Goal: Transaction & Acquisition: Download file/media

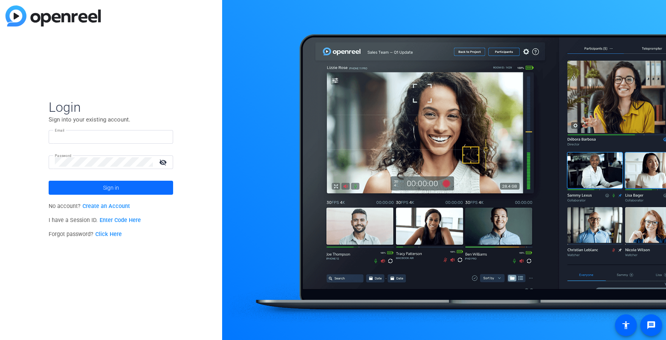
type input "[PERSON_NAME][EMAIL_ADDRESS][PERSON_NAME][DOMAIN_NAME]"
click at [118, 191] on span "Sign in" at bounding box center [111, 187] width 16 height 19
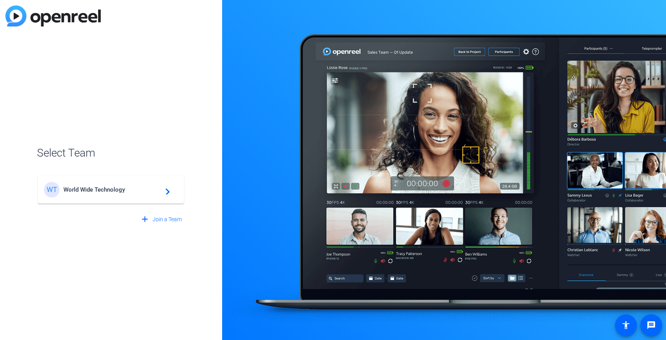
click at [118, 191] on span "World Wide Technology" at bounding box center [111, 189] width 97 height 7
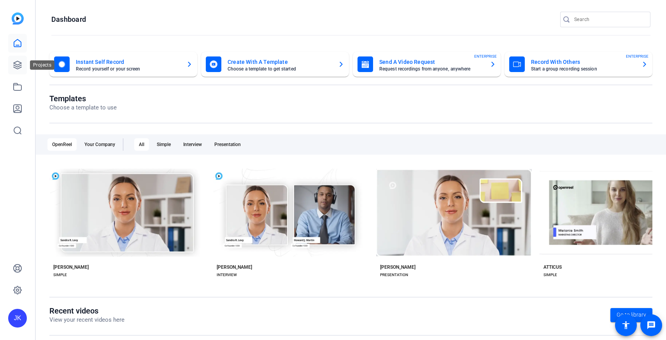
click at [14, 62] on icon at bounding box center [17, 64] width 9 height 9
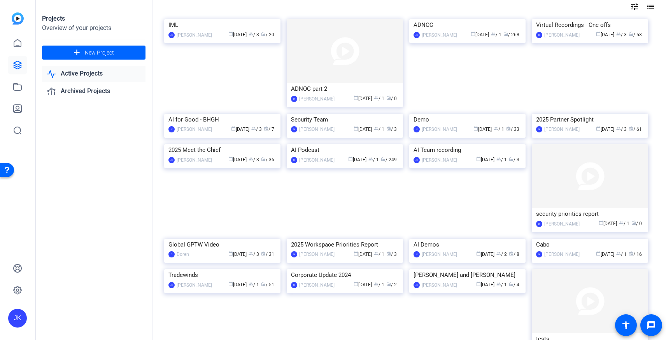
scroll to position [54, 0]
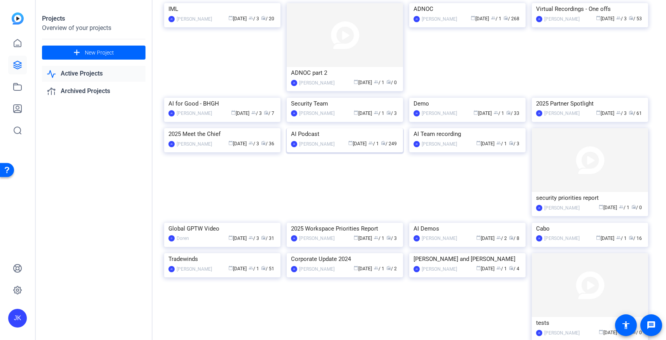
click at [367, 128] on img at bounding box center [345, 128] width 116 height 0
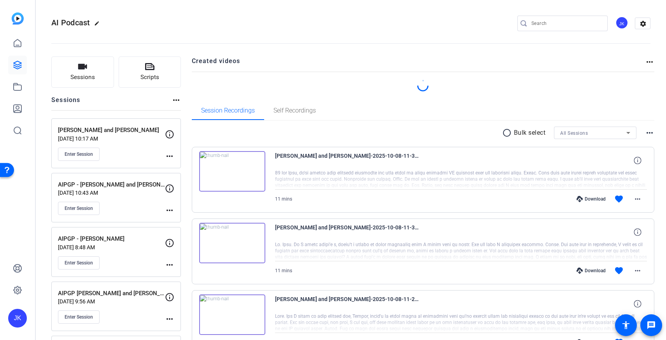
click at [504, 131] on mat-icon "radio_button_unchecked" at bounding box center [508, 132] width 12 height 9
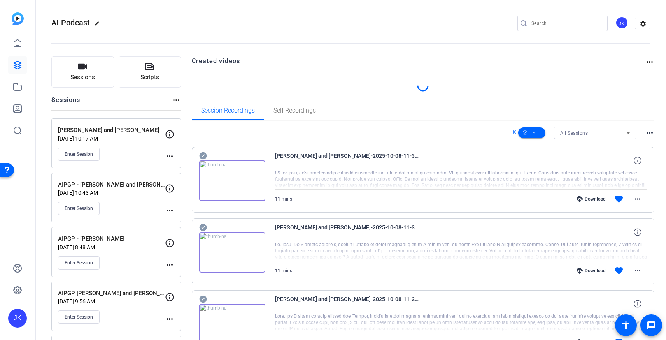
click at [202, 154] on icon at bounding box center [202, 155] width 7 height 7
click at [202, 230] on icon at bounding box center [202, 227] width 7 height 7
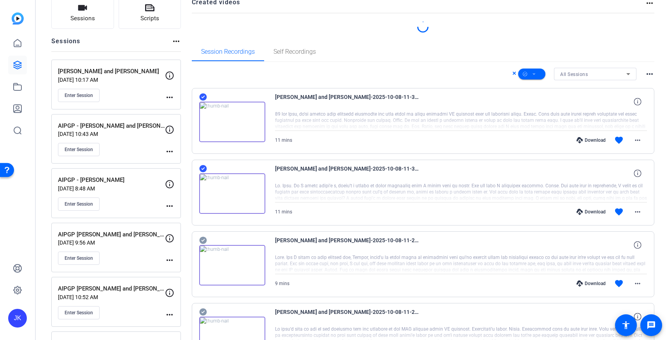
scroll to position [128, 0]
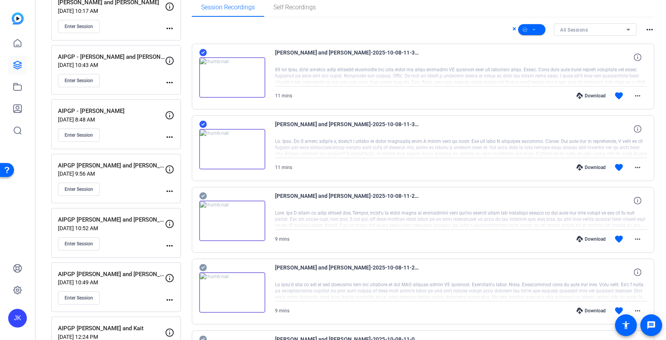
click at [199, 191] on icon at bounding box center [203, 195] width 8 height 9
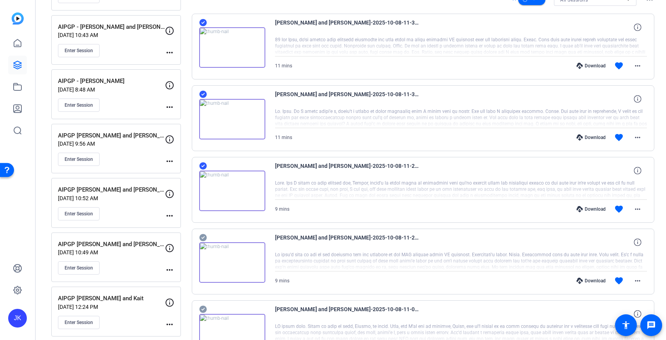
scroll to position [167, 0]
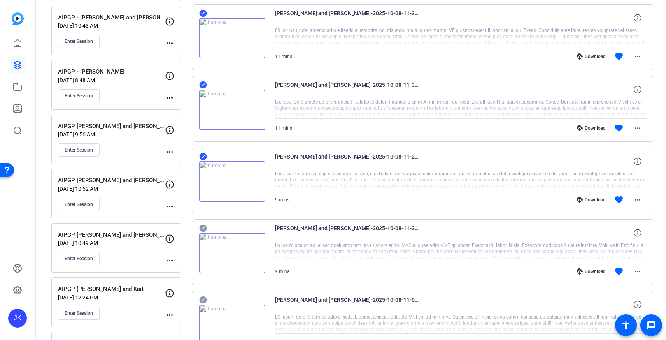
click at [204, 226] on icon at bounding box center [202, 228] width 7 height 7
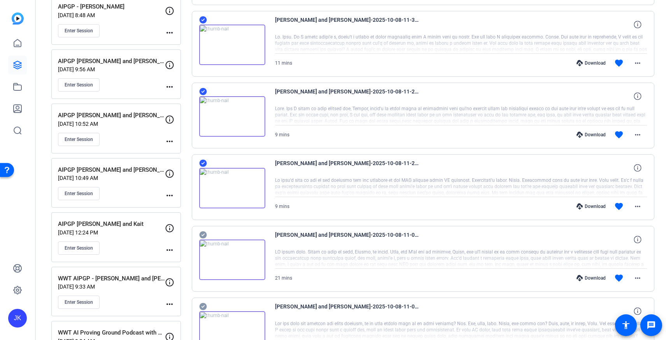
scroll to position [234, 0]
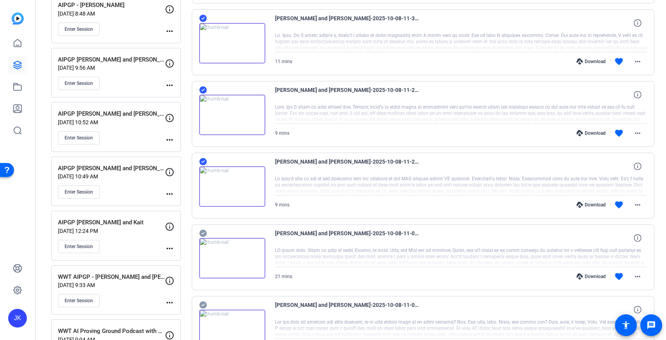
click at [200, 233] on icon at bounding box center [202, 233] width 7 height 7
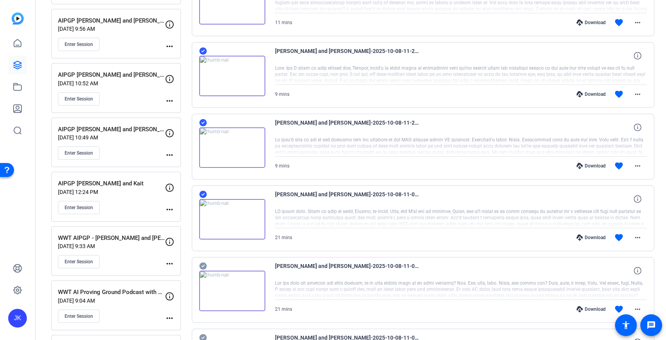
scroll to position [276, 0]
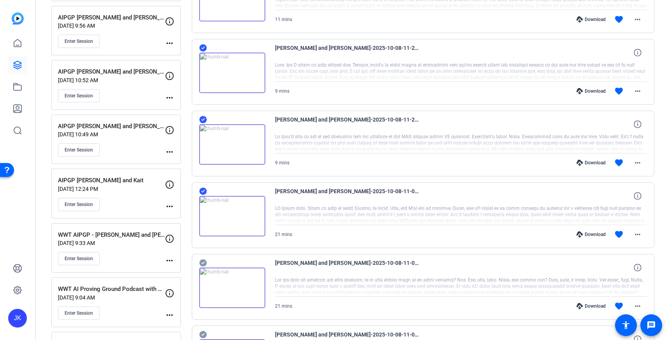
click at [202, 258] on icon at bounding box center [203, 262] width 8 height 9
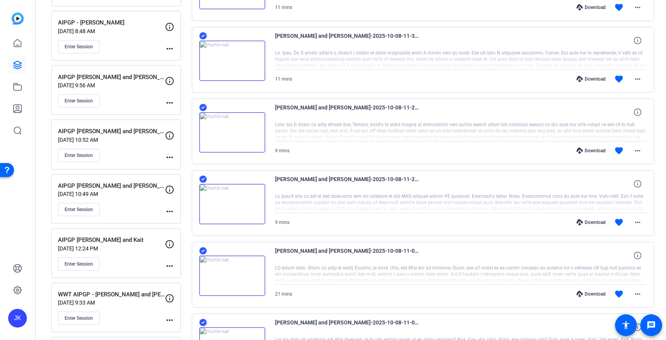
scroll to position [0, 0]
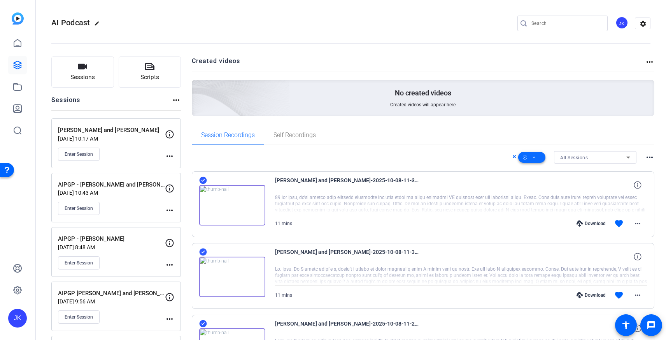
click at [534, 159] on icon at bounding box center [534, 158] width 4 height 10
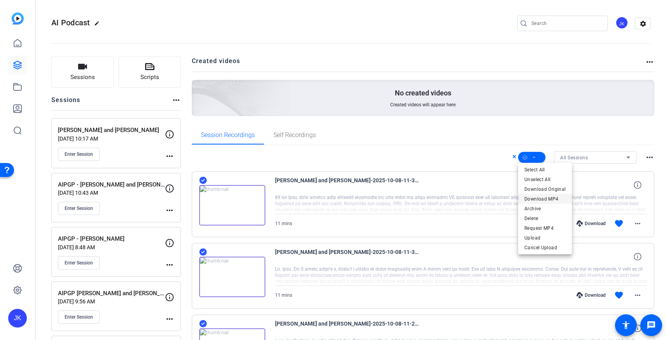
click at [546, 200] on span "Download MP4" at bounding box center [545, 198] width 41 height 9
